Goal: Transaction & Acquisition: Purchase product/service

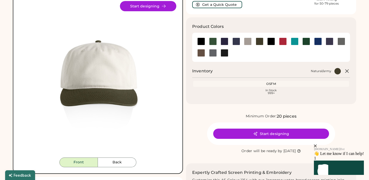
scroll to position [48, 0]
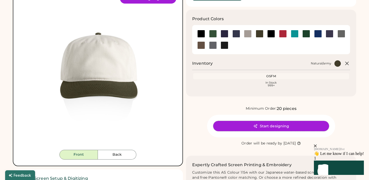
click at [261, 125] on button "Start designing" at bounding box center [271, 126] width 116 height 10
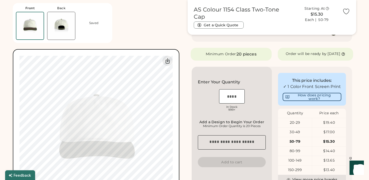
scroll to position [84, 0]
click at [233, 100] on input "input" at bounding box center [232, 97] width 26 height 14
type input "**"
click at [195, 68] on div "AS Colour 1154 Class Two-Tone Cap Get a Quick Quote Starting At $15.30 Each | 5…" at bounding box center [272, 99] width 169 height 328
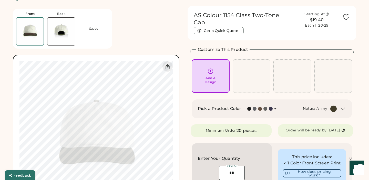
scroll to position [0, 0]
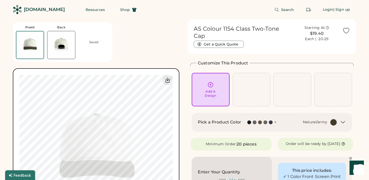
click at [205, 90] on div "Add A Design" at bounding box center [211, 94] width 12 height 8
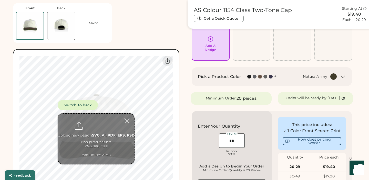
scroll to position [40, 0]
click at [212, 43] on div "Add A Design" at bounding box center [210, 43] width 31 height 16
type input "**********"
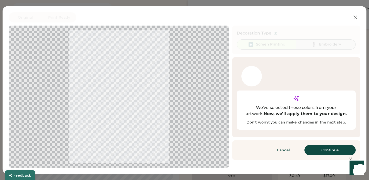
click at [319, 48] on div "Embroidery" at bounding box center [325, 44] width 59 height 10
click at [309, 75] on div at bounding box center [311, 76] width 30 height 23
click at [116, 108] on div at bounding box center [118, 96] width 211 height 133
click at [313, 145] on button "Continue" at bounding box center [329, 150] width 51 height 10
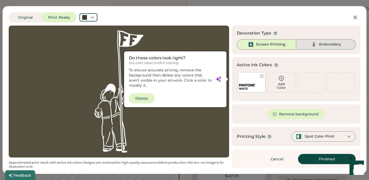
click at [320, 48] on div "Embroidery" at bounding box center [325, 44] width 59 height 10
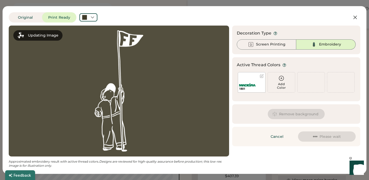
scroll to position [0, 0]
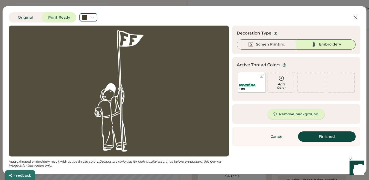
click at [292, 113] on button "Remove background" at bounding box center [296, 114] width 57 height 10
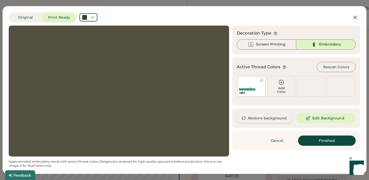
click at [276, 119] on button "Restore background" at bounding box center [265, 118] width 56 height 10
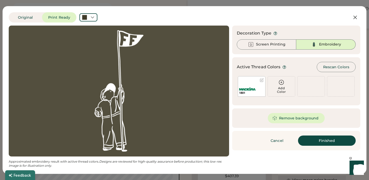
click at [261, 84] on div "1801" at bounding box center [252, 86] width 28 height 20
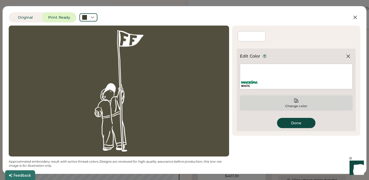
click at [292, 98] on div "Change color" at bounding box center [296, 103] width 113 height 15
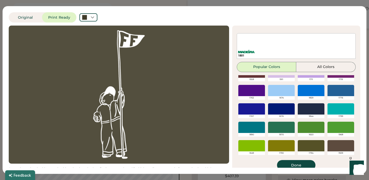
scroll to position [2, 0]
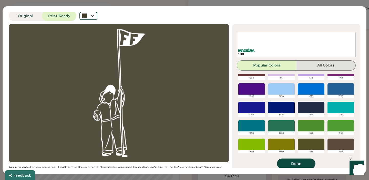
click at [312, 65] on button "All Colors" at bounding box center [325, 65] width 59 height 10
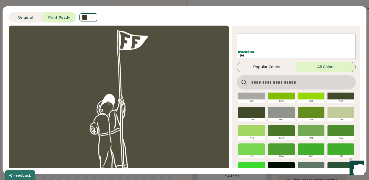
scroll to position [836, 0]
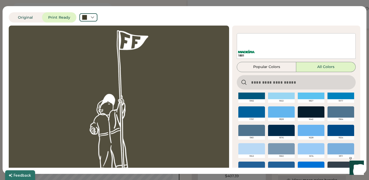
click at [273, 83] on input "input" at bounding box center [296, 82] width 119 height 14
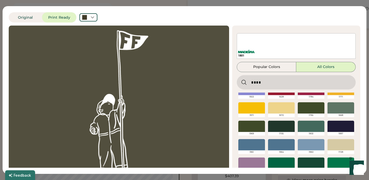
scroll to position [0, 0]
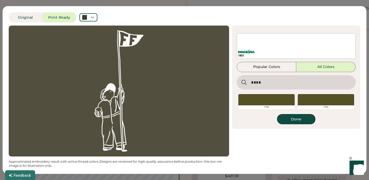
type input "****"
click at [316, 98] on div at bounding box center [326, 99] width 56 height 11
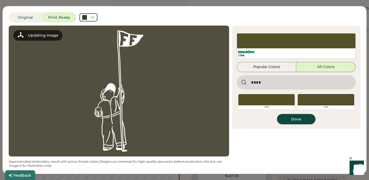
click at [296, 122] on button "Done" at bounding box center [296, 119] width 38 height 10
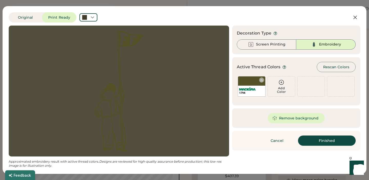
click at [261, 83] on div "1794" at bounding box center [252, 86] width 28 height 20
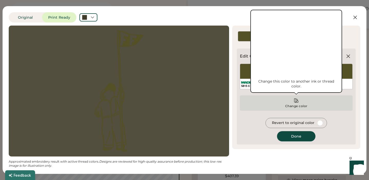
click at [295, 106] on div "Change color" at bounding box center [296, 106] width 23 height 4
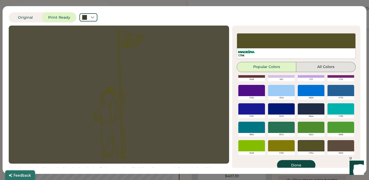
click at [309, 70] on button "All Colors" at bounding box center [325, 67] width 59 height 10
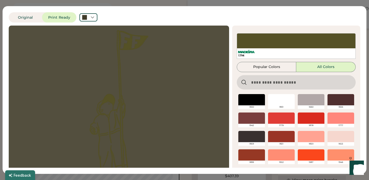
click at [284, 81] on input "input" at bounding box center [296, 82] width 119 height 14
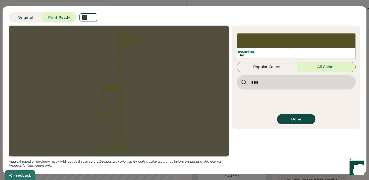
click at [251, 115] on div "1794 Popular Colors All Colors 1800 1801 1661 1927 1686 1613 1640 1727 1924 168…" at bounding box center [296, 78] width 119 height 91
click at [253, 85] on input "input" at bounding box center [296, 82] width 119 height 14
click at [254, 83] on input "input" at bounding box center [296, 82] width 119 height 14
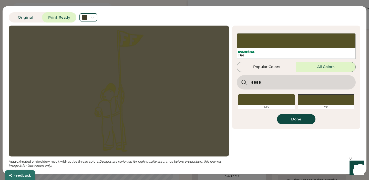
type input "****"
click at [265, 102] on div at bounding box center [266, 99] width 56 height 11
click at [311, 101] on div at bounding box center [326, 99] width 56 height 11
click at [276, 78] on input "input" at bounding box center [296, 82] width 119 height 14
click at [286, 118] on button "Done" at bounding box center [296, 119] width 38 height 10
